Goal: Information Seeking & Learning: Understand process/instructions

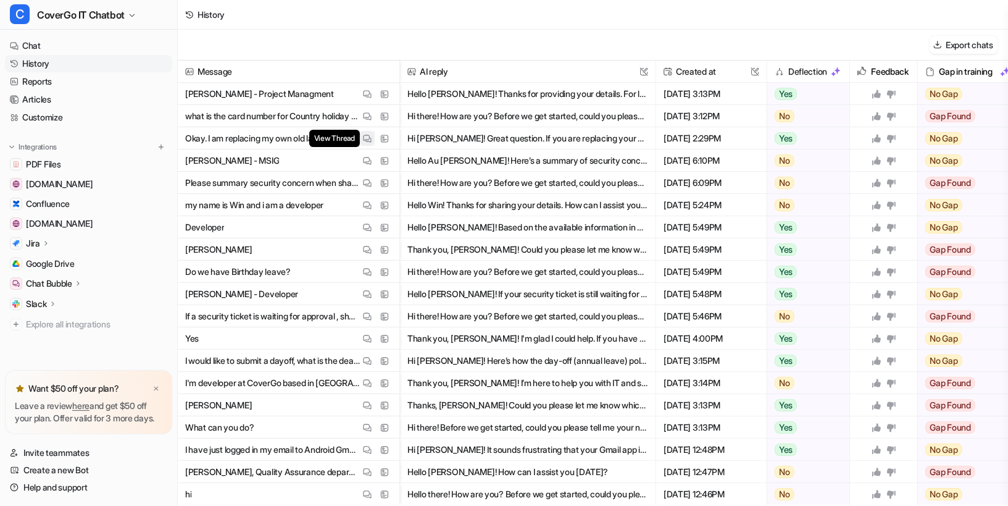
click at [366, 137] on img at bounding box center [367, 138] width 9 height 9
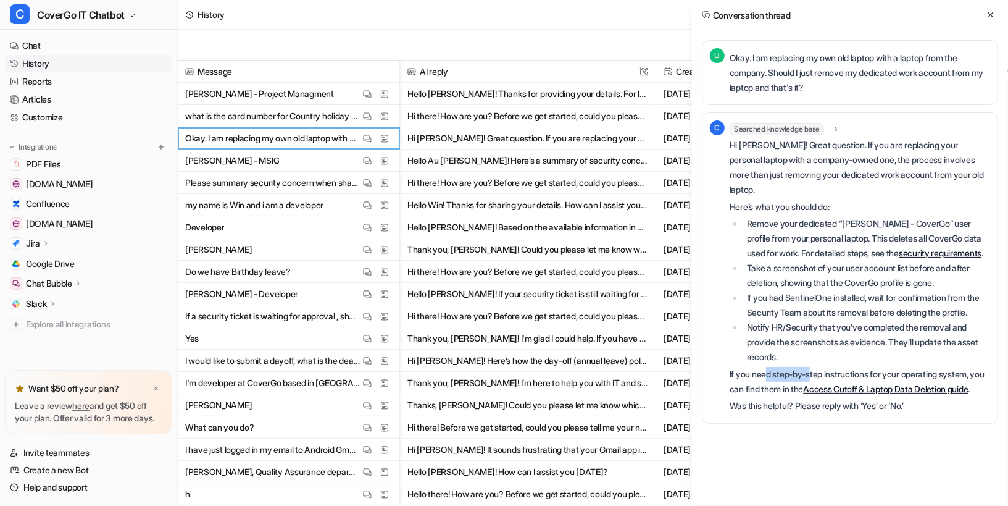
drag, startPoint x: 768, startPoint y: 397, endPoint x: 814, endPoint y: 395, distance: 46.3
click at [814, 396] on p "If you need step-by-step instructions for your operating system, you can find t…" at bounding box center [860, 382] width 261 height 30
click at [819, 364] on li "Notify HR/Security that you’ve completed the removal and provide the screenshot…" at bounding box center [866, 342] width 247 height 44
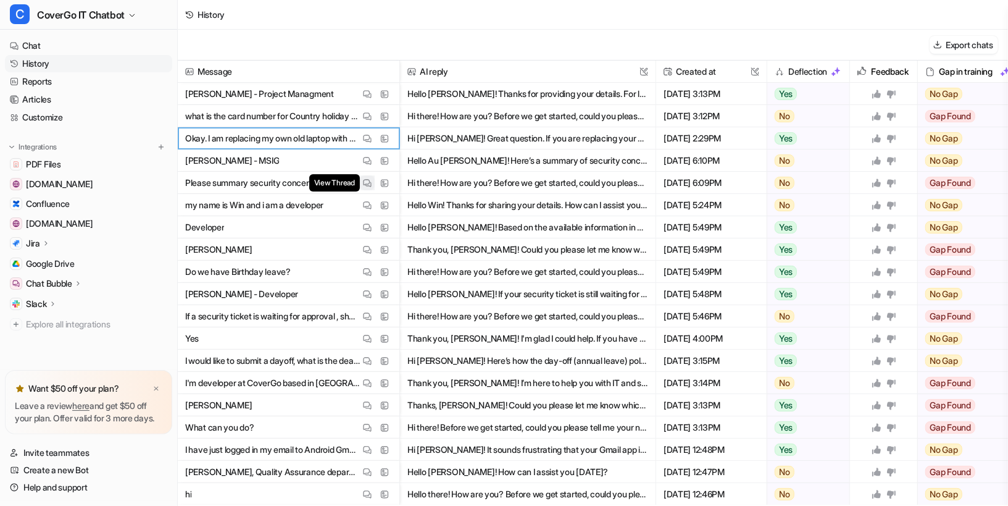
click at [364, 182] on img at bounding box center [367, 182] width 9 height 9
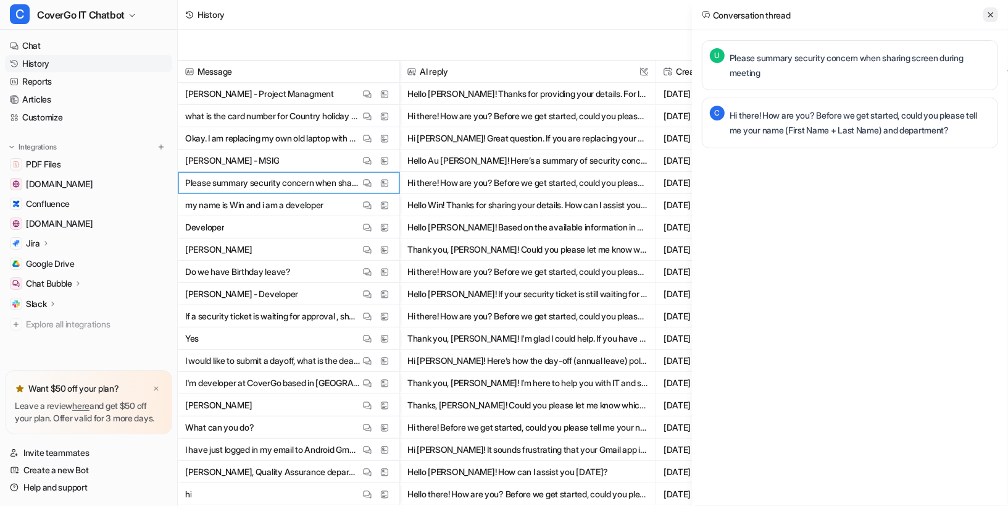
click at [992, 10] on icon at bounding box center [991, 14] width 9 height 9
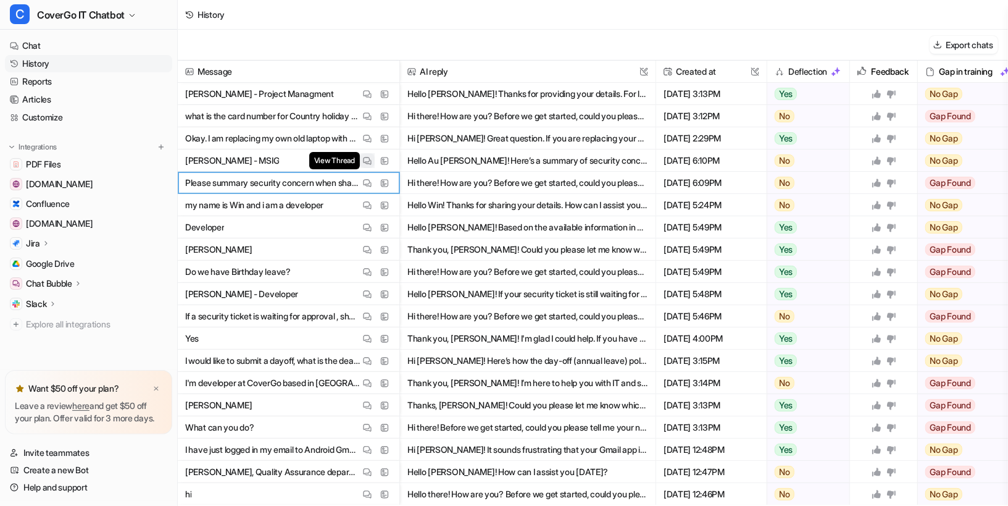
click at [367, 161] on img at bounding box center [367, 160] width 9 height 9
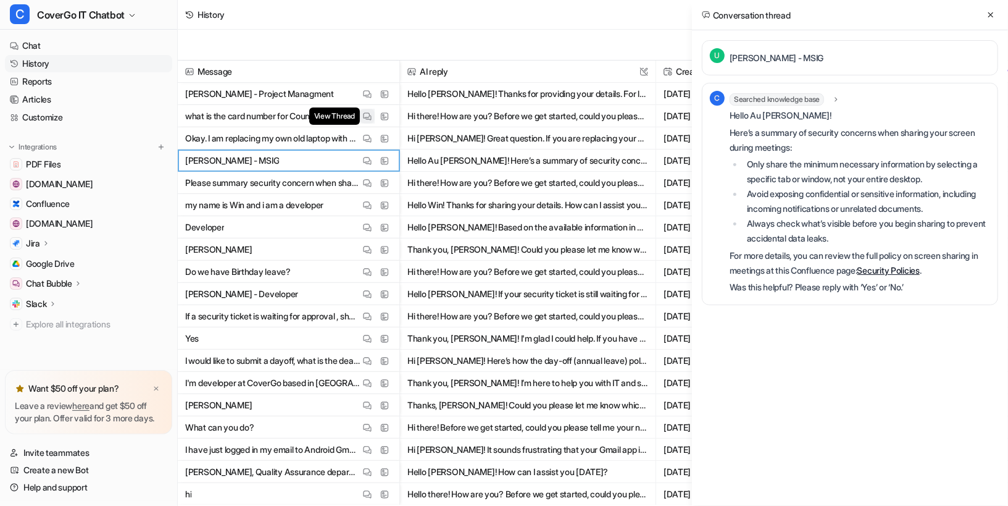
click at [366, 109] on button "View Thread" at bounding box center [367, 116] width 15 height 15
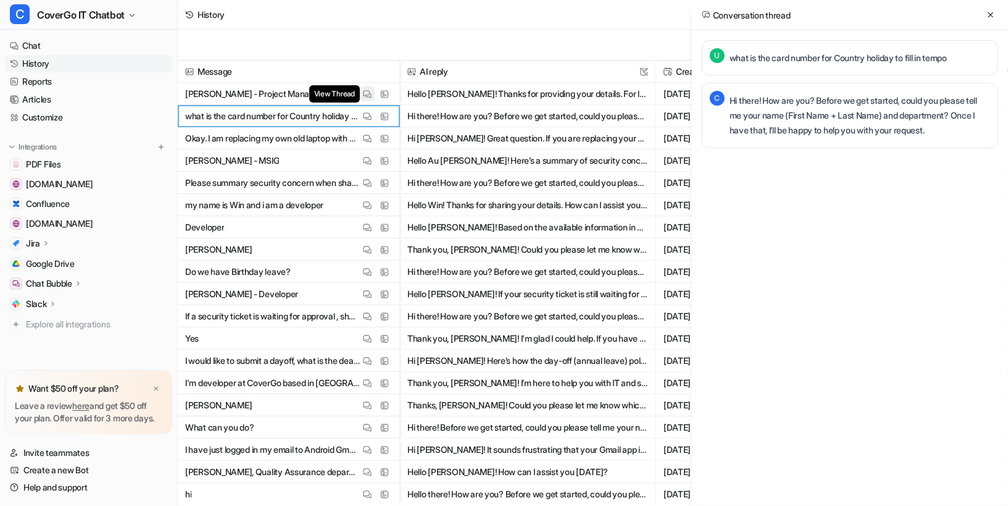
click at [361, 93] on button "View Thread" at bounding box center [367, 93] width 15 height 15
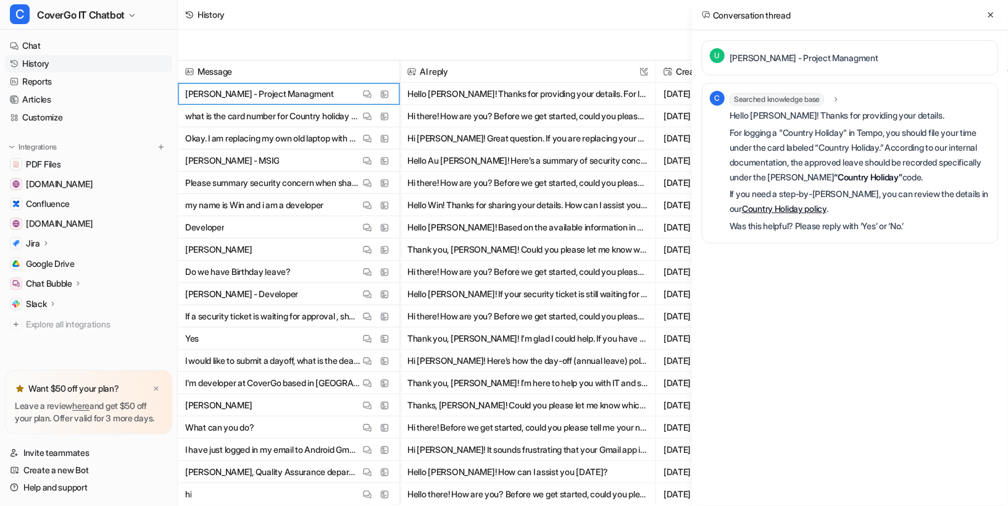
click at [796, 213] on p "If you need a step-by-step guide, you can review the details in our Country Hol…" at bounding box center [860, 201] width 261 height 30
click at [796, 208] on link "Country Holiday policy" at bounding box center [784, 208] width 85 height 10
